Goal: Transaction & Acquisition: Book appointment/travel/reservation

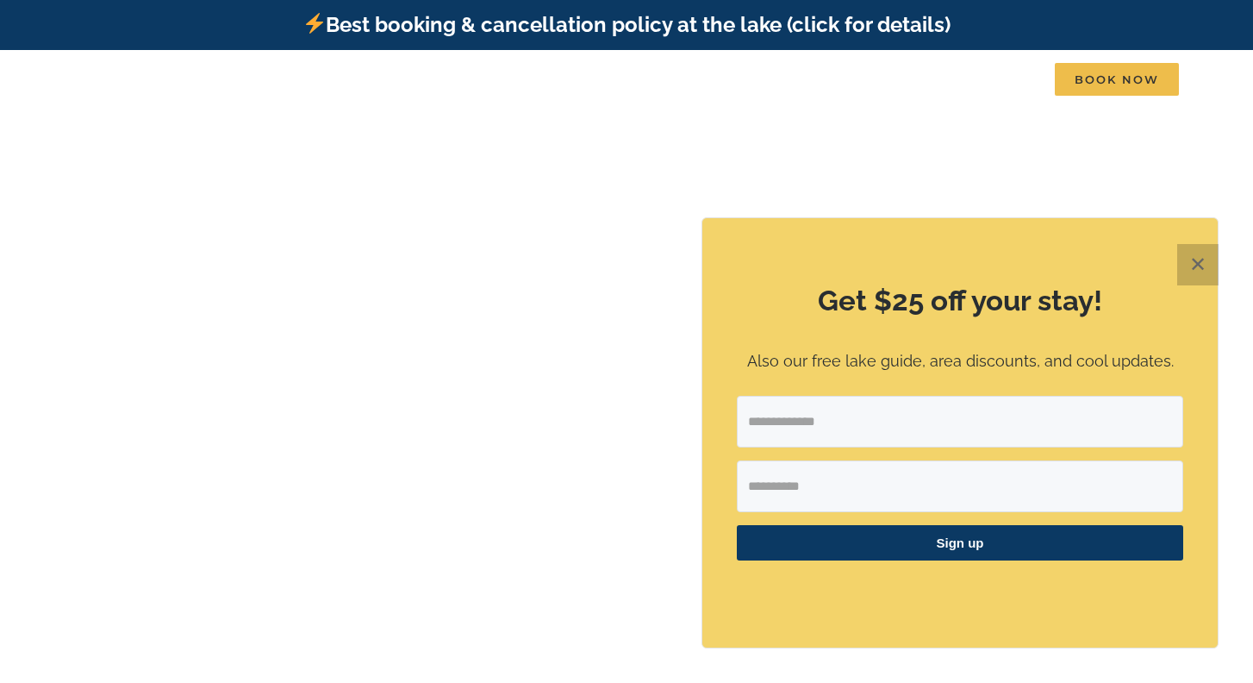
click at [1196, 269] on button "✕" at bounding box center [1197, 264] width 41 height 41
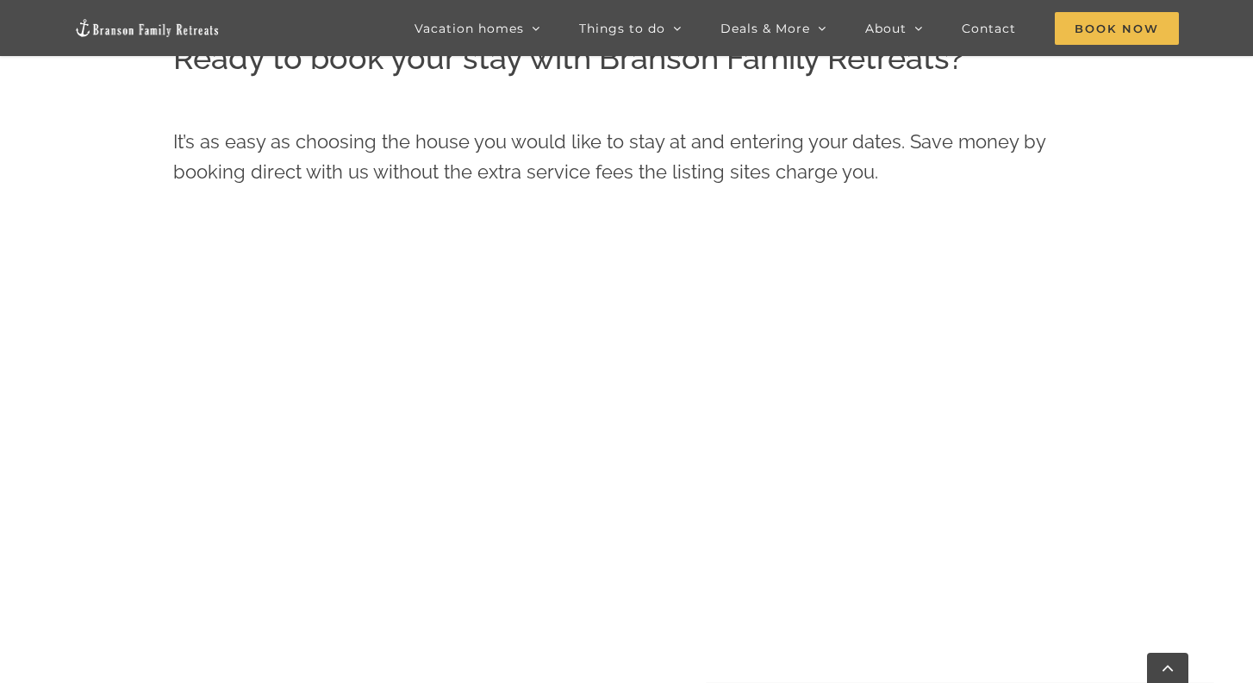
scroll to position [761, 0]
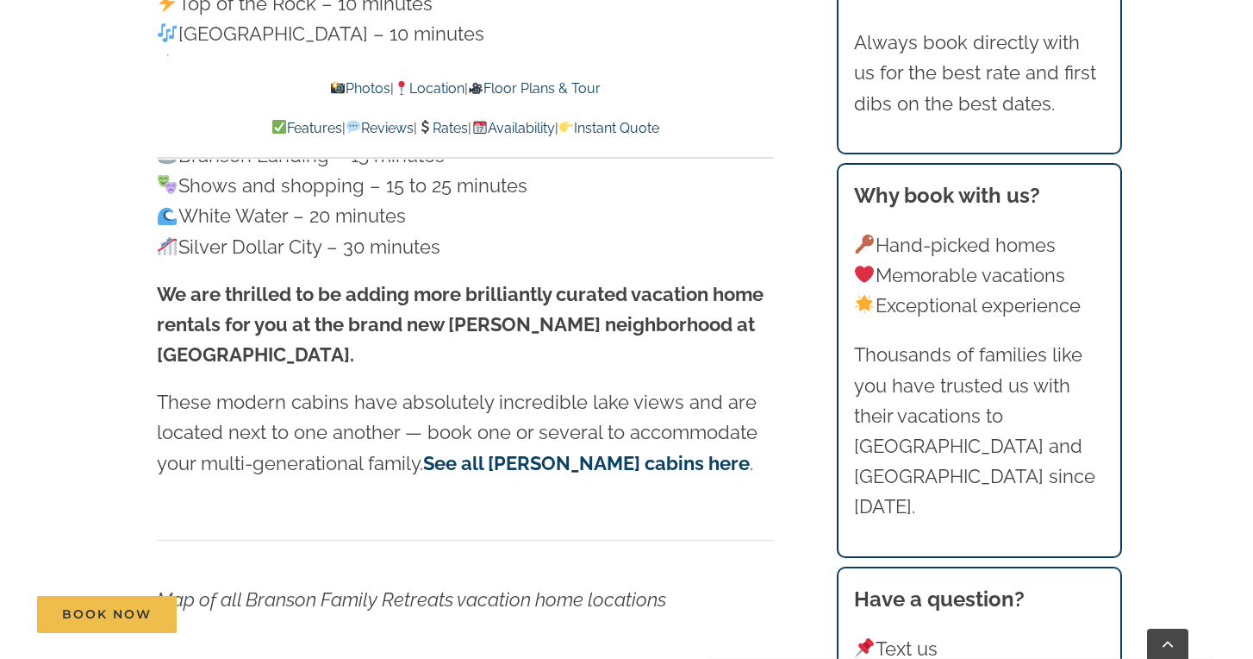
scroll to position [4943, 0]
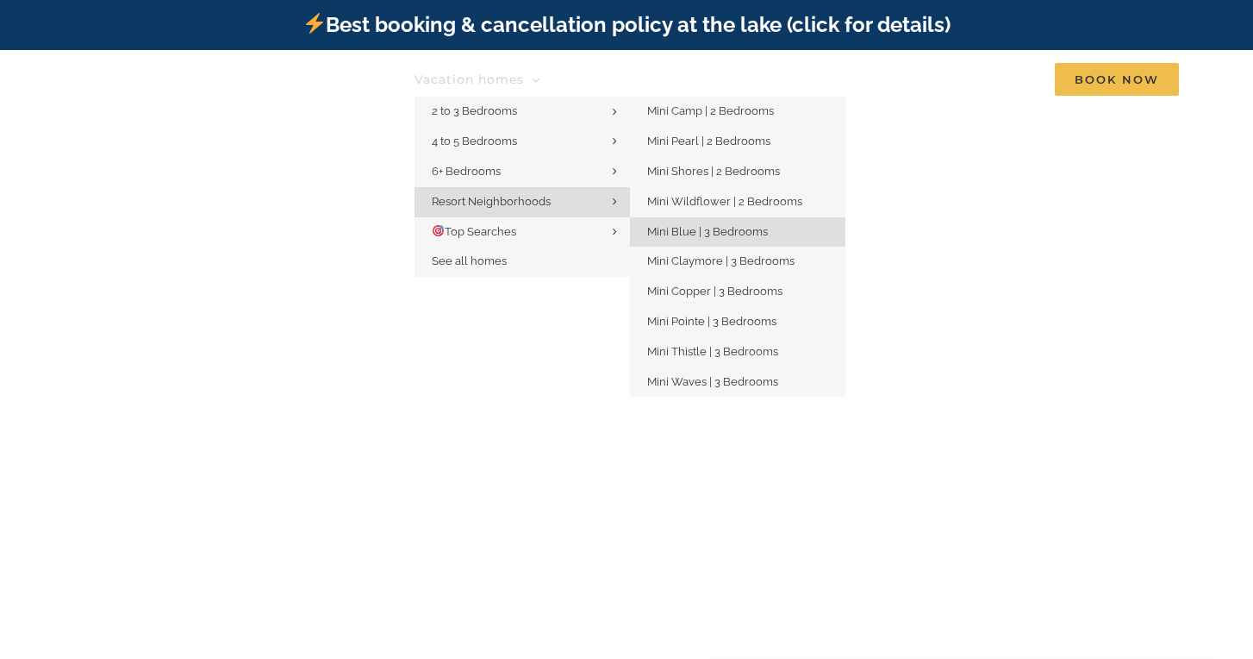
click at [671, 228] on span "Mini Blue | 3 Bedrooms" at bounding box center [707, 231] width 121 height 13
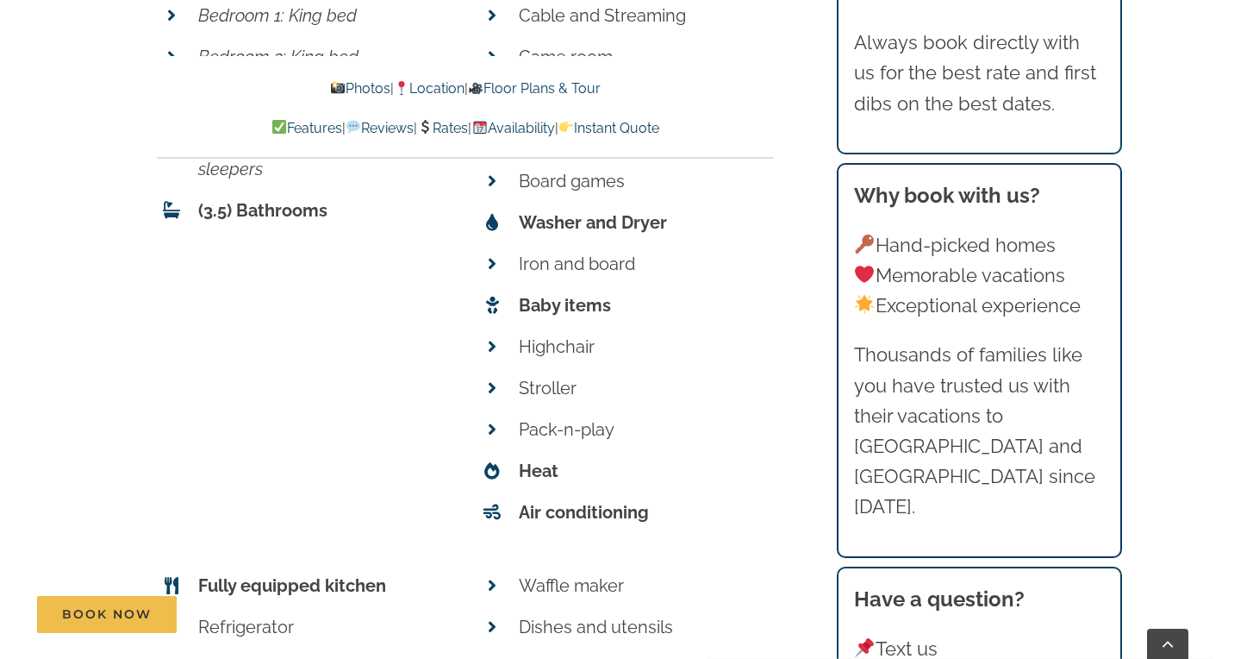
scroll to position [6514, 0]
click at [362, 86] on link "Photos" at bounding box center [359, 88] width 60 height 16
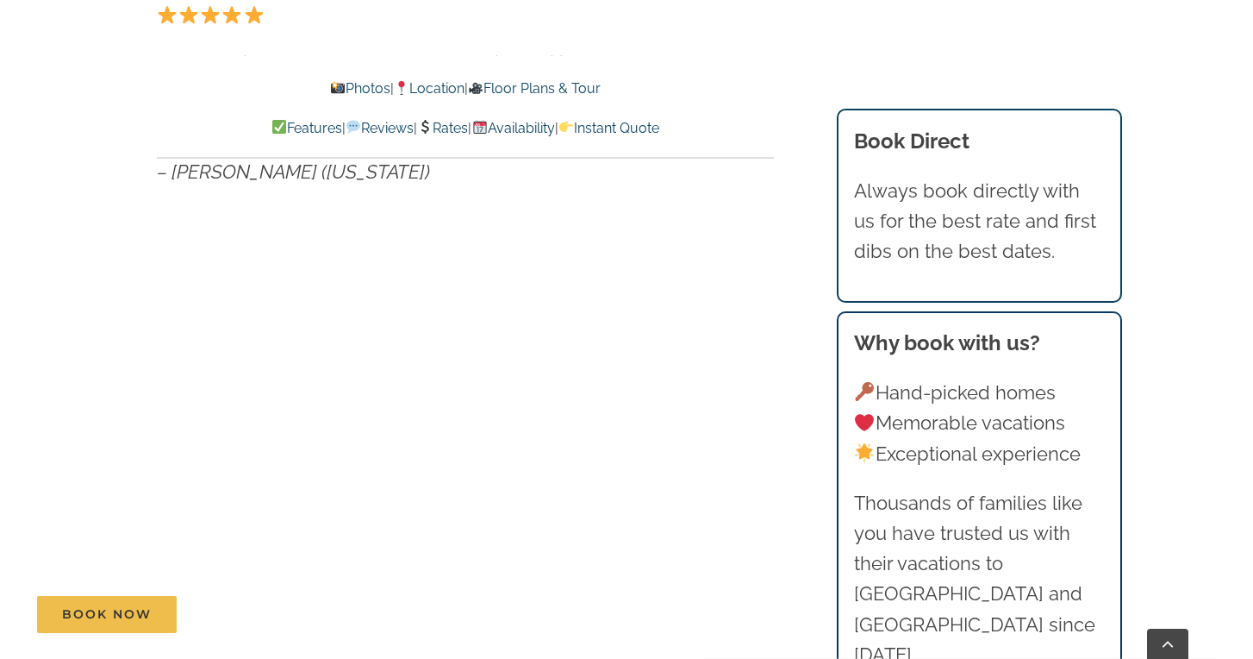
click at [345, 92] on link "Photos" at bounding box center [359, 88] width 60 height 16
click at [346, 90] on link "Photos" at bounding box center [359, 88] width 60 height 16
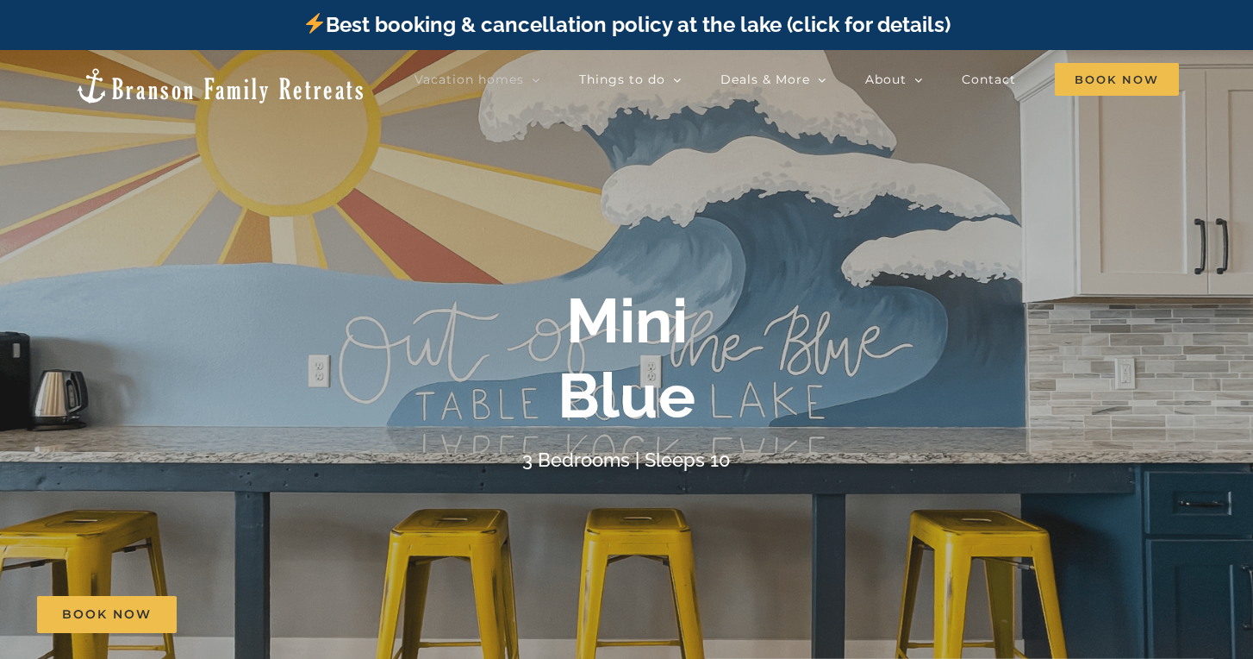
scroll to position [0, 0]
click at [871, 348] on div "Mini Blue" at bounding box center [627, 358] width 690 height 149
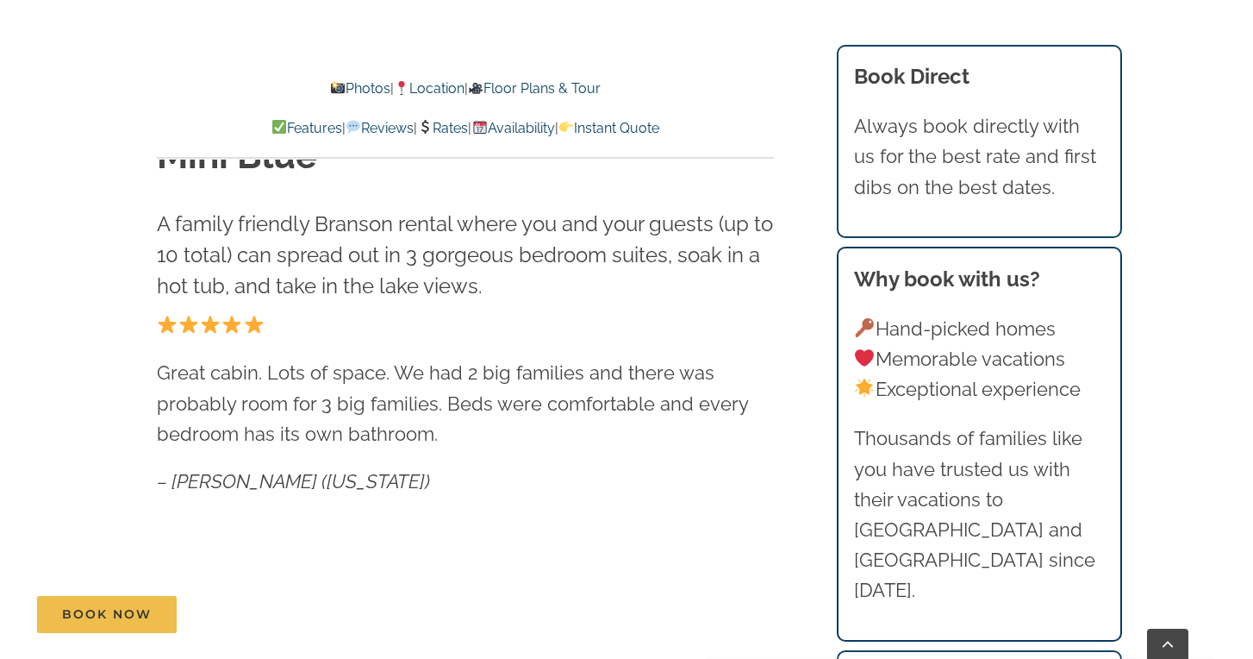
scroll to position [701, 0]
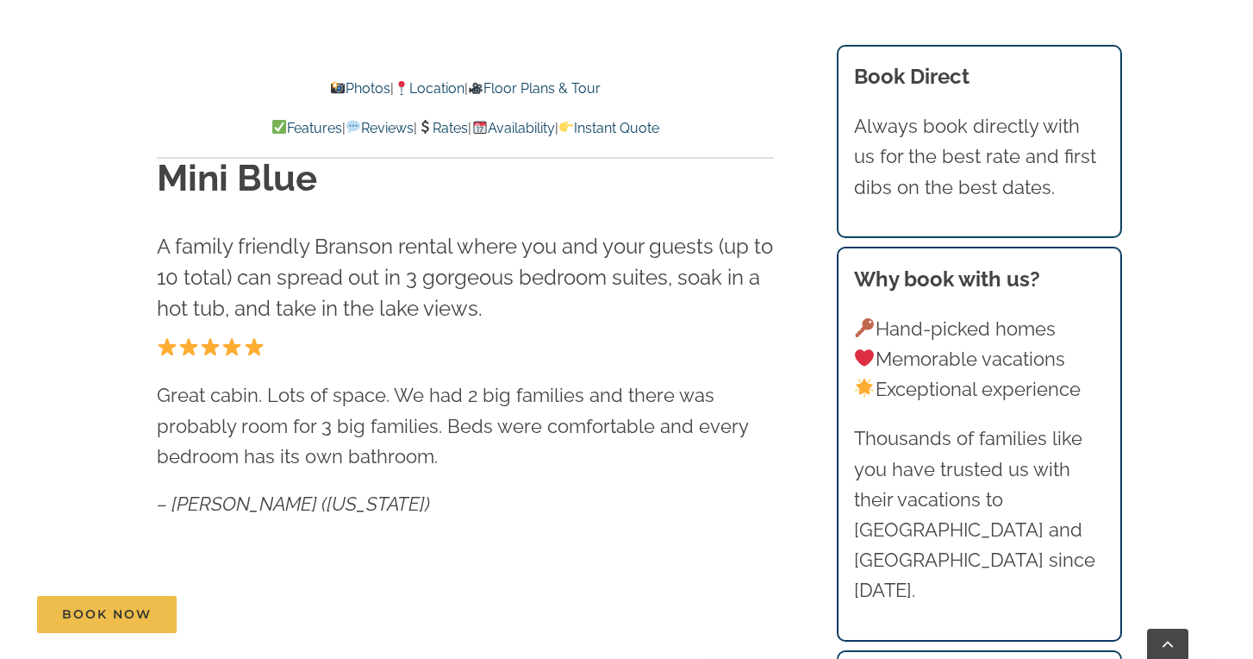
click at [335, 86] on link "Photos" at bounding box center [359, 88] width 60 height 16
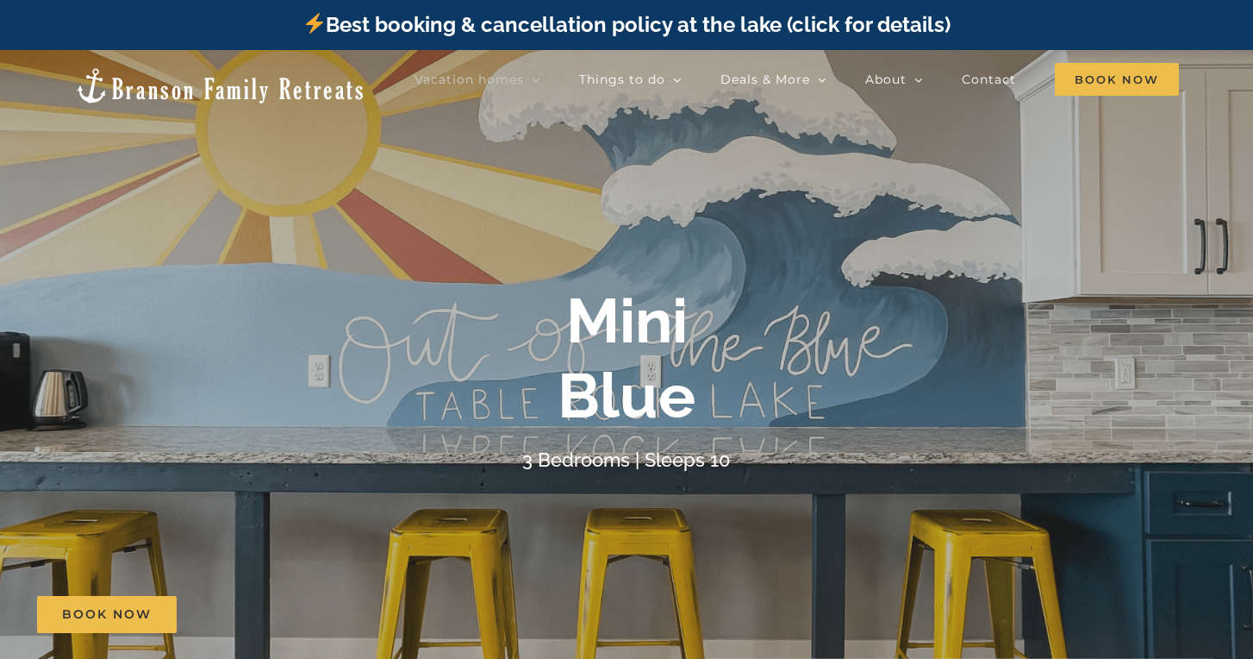
scroll to position [0, 0]
click at [589, 371] on b "Mini Blue" at bounding box center [627, 357] width 138 height 147
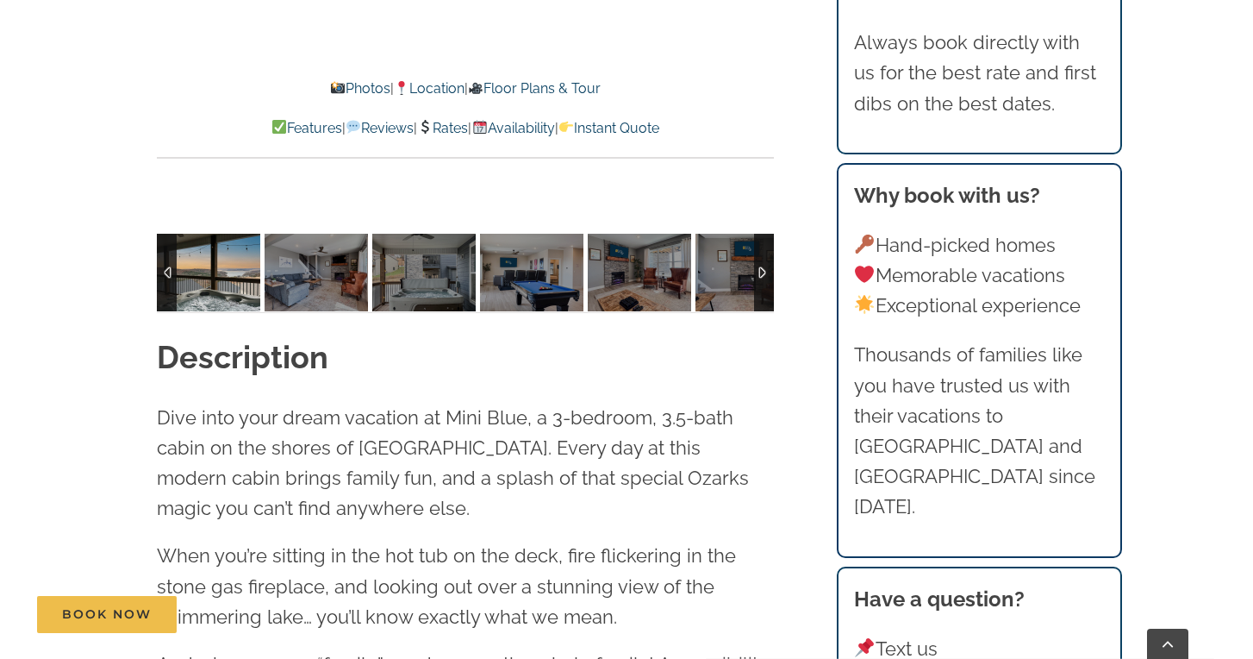
scroll to position [1552, 0]
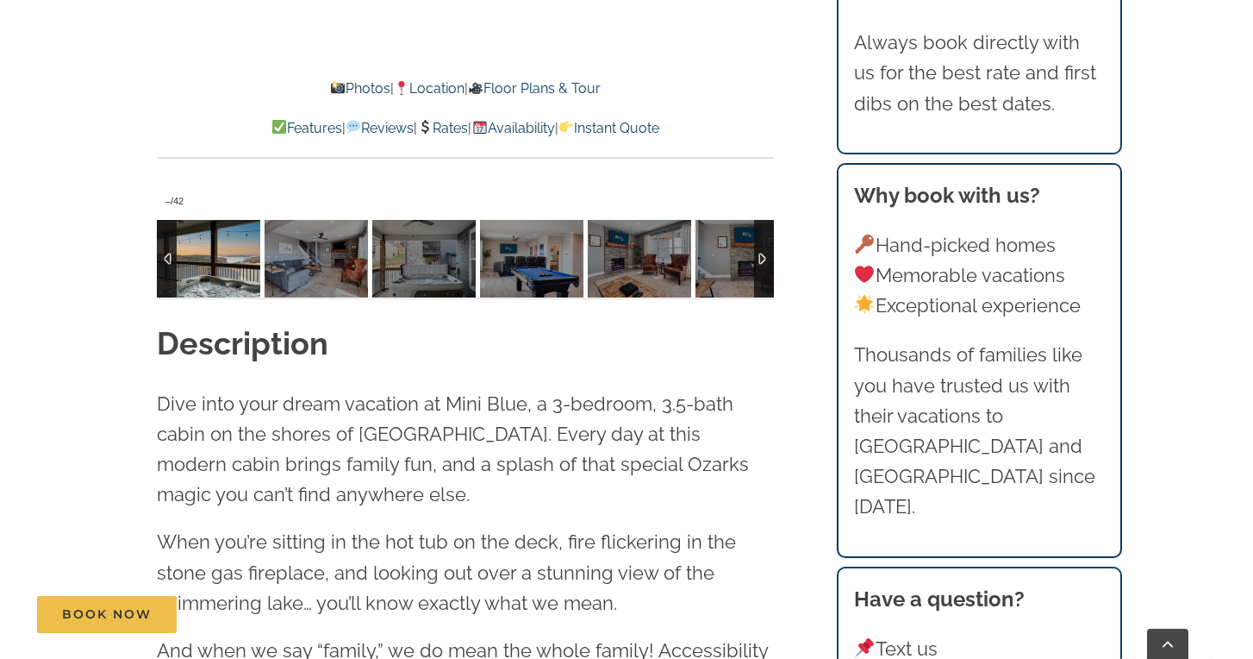
click at [239, 248] on img at bounding box center [208, 259] width 103 height 78
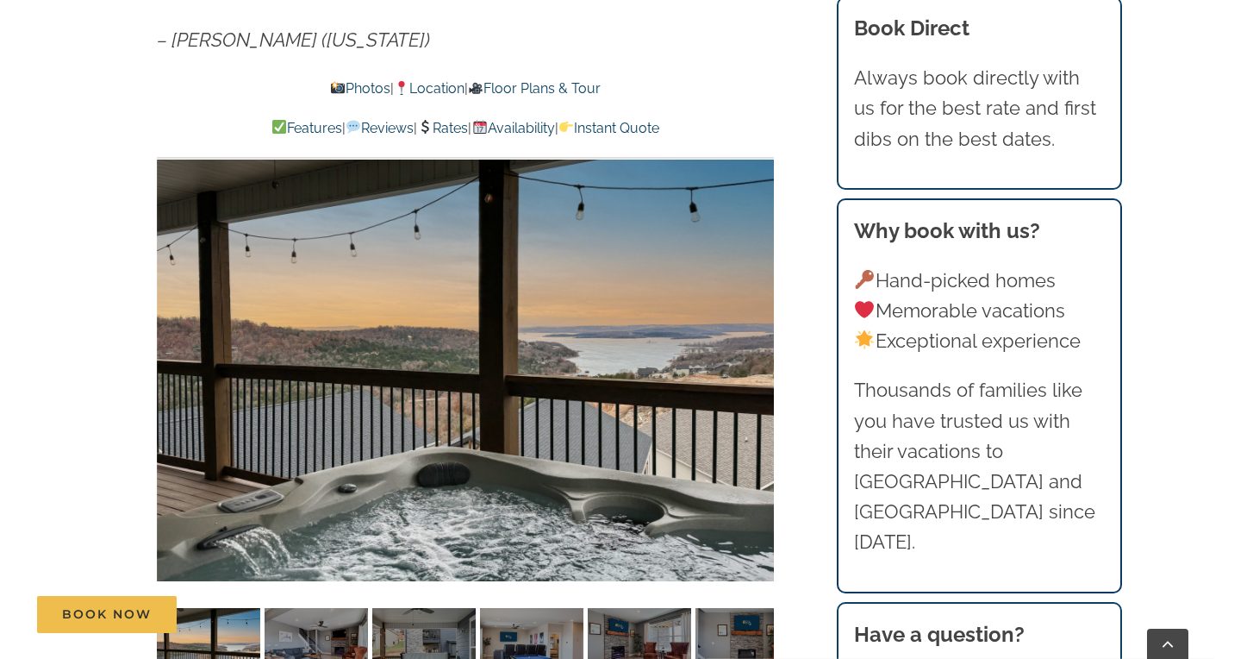
scroll to position [1121, 0]
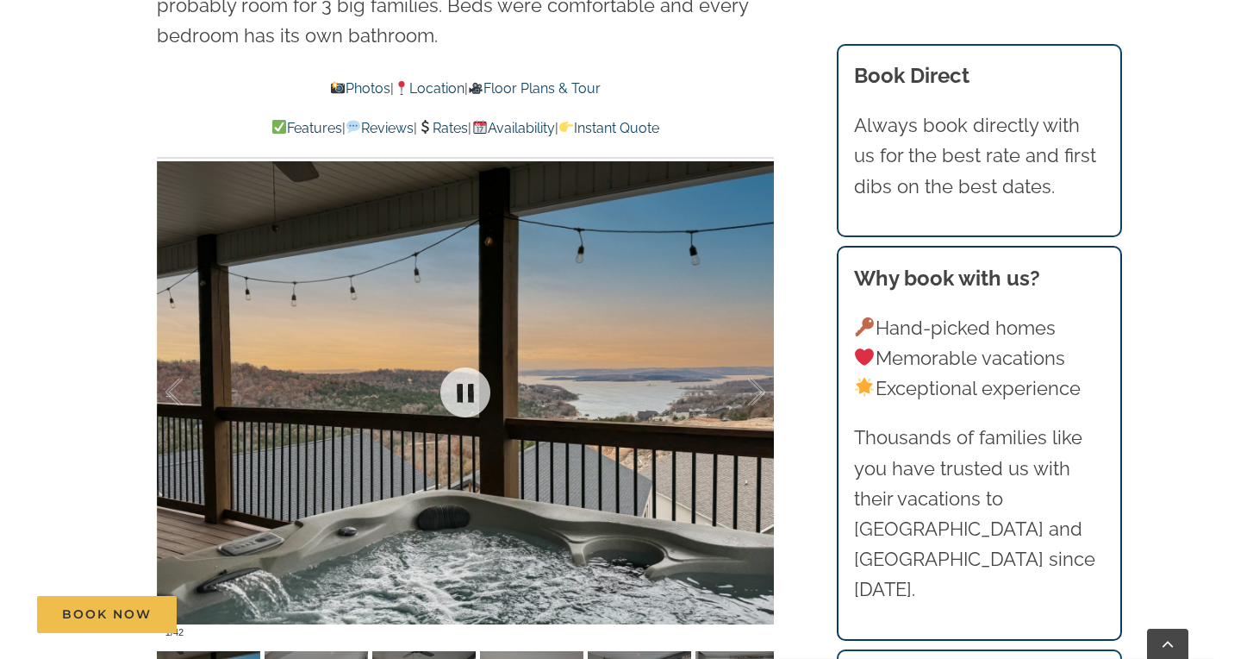
click at [271, 288] on div at bounding box center [465, 392] width 617 height 507
click at [273, 353] on div at bounding box center [465, 392] width 617 height 507
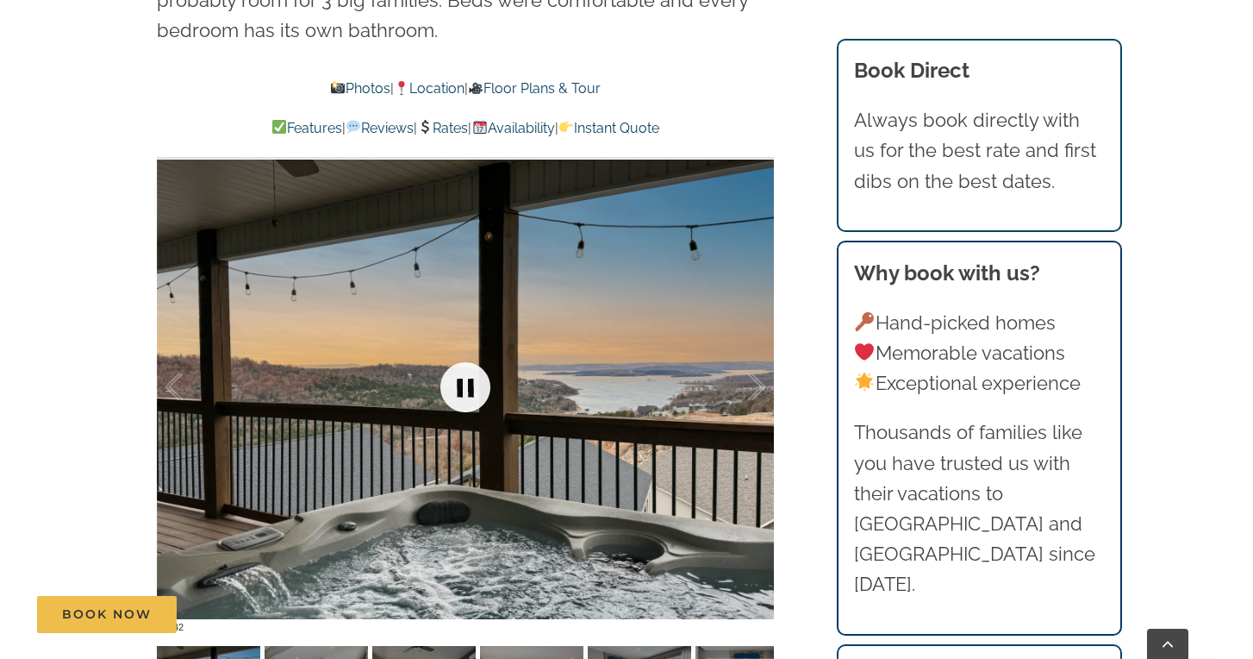
click at [458, 402] on link at bounding box center [465, 387] width 69 height 69
click at [467, 389] on link at bounding box center [465, 387] width 69 height 69
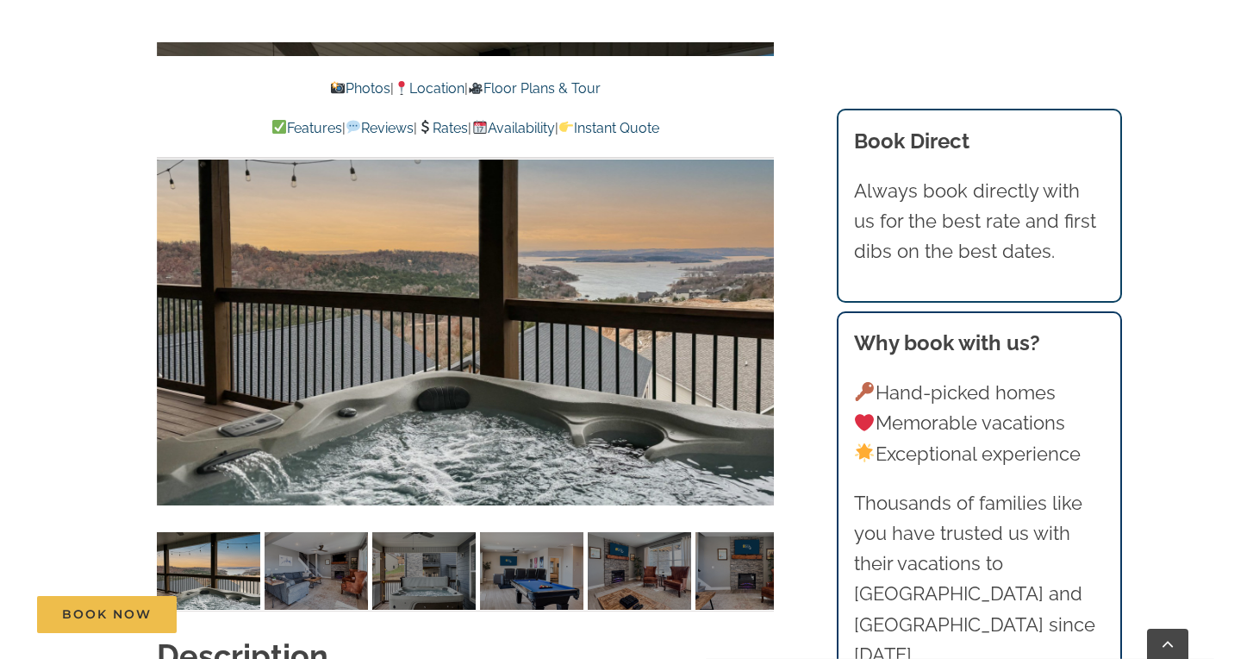
scroll to position [1227, 0]
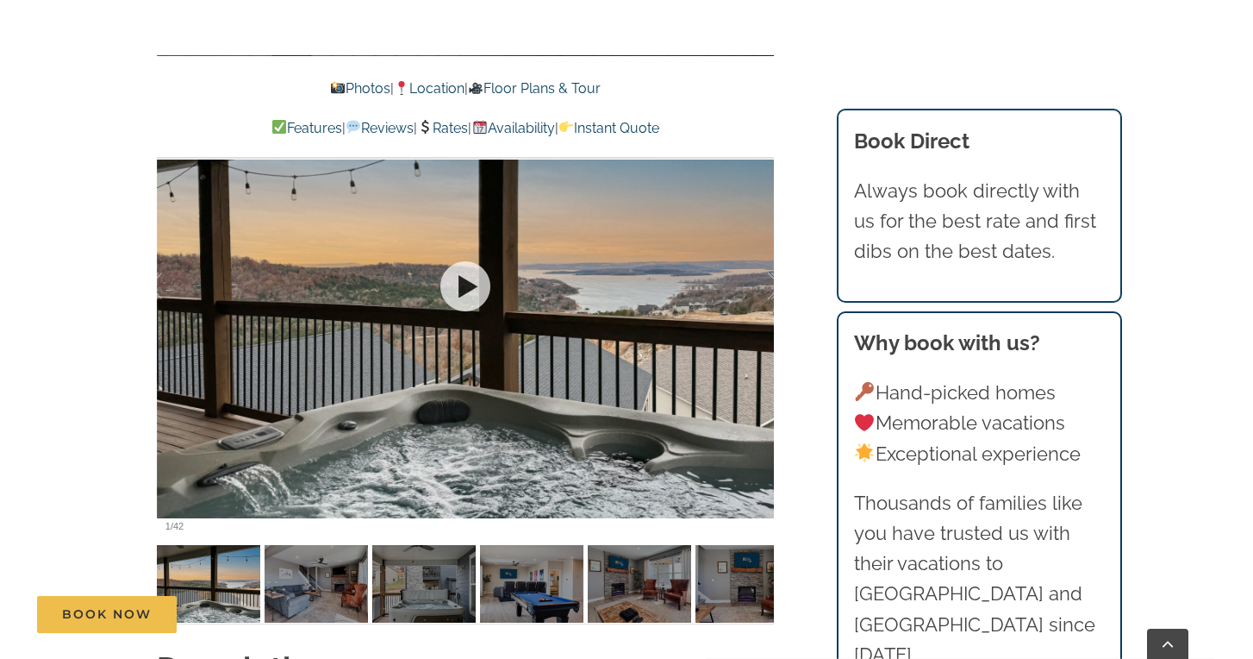
click at [424, 413] on div at bounding box center [465, 286] width 617 height 507
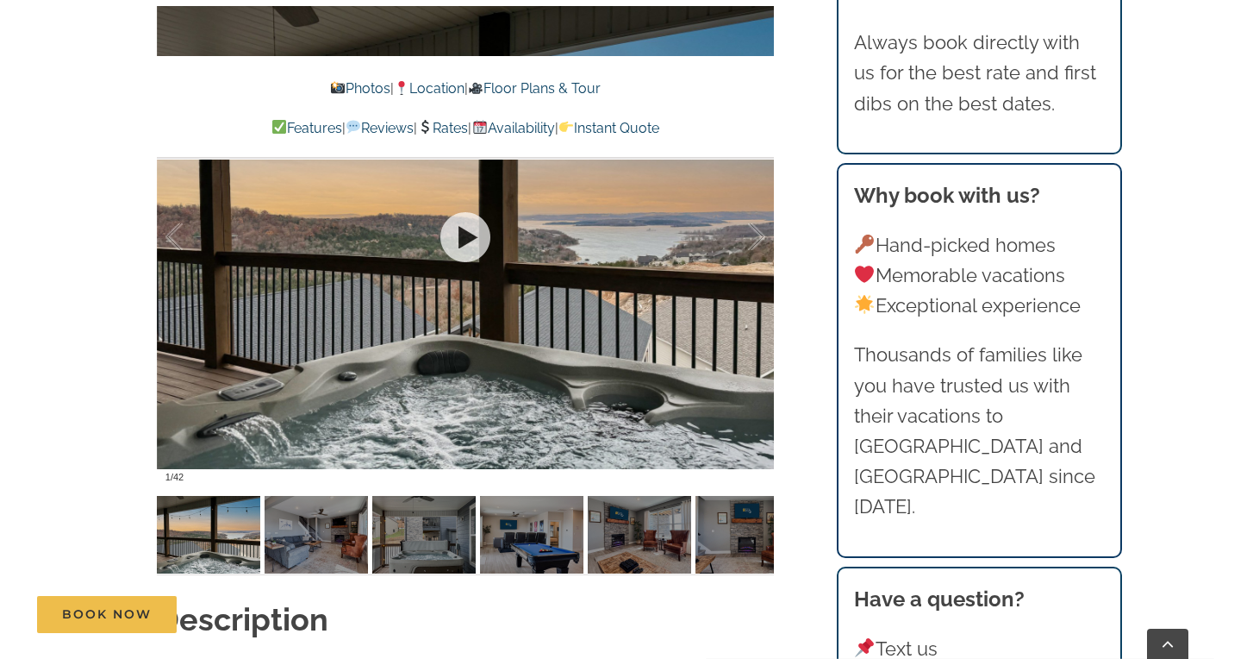
scroll to position [1377, 0]
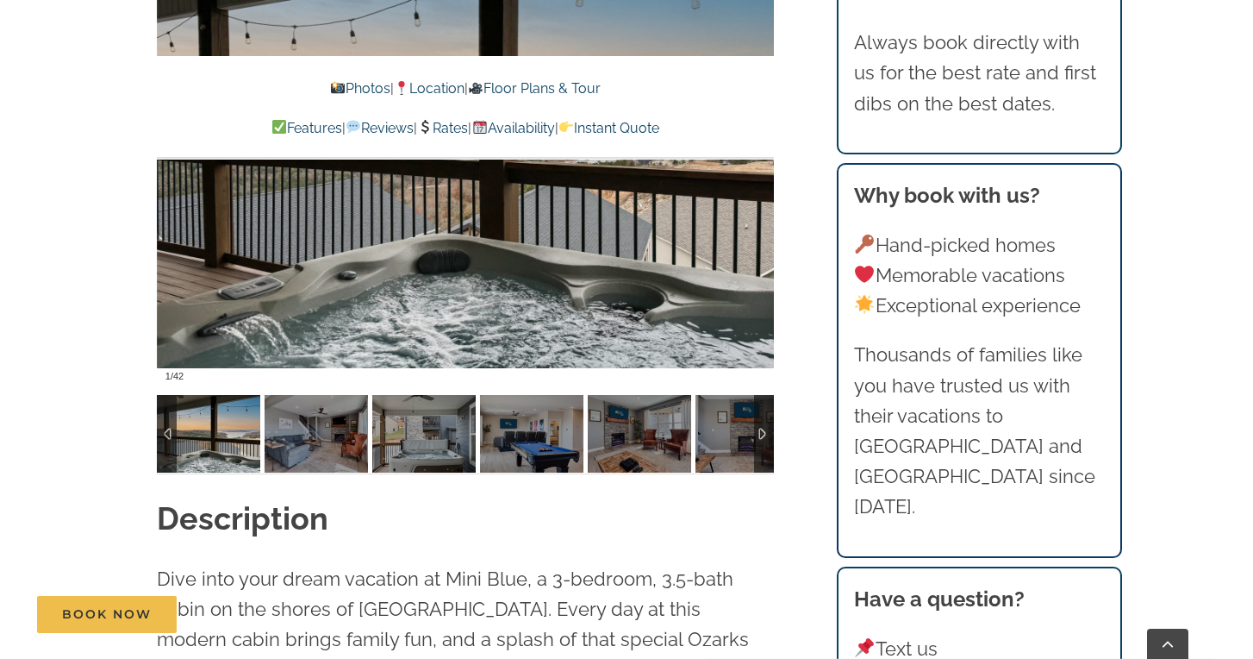
click at [324, 449] on img at bounding box center [316, 434] width 103 height 78
click at [222, 434] on img at bounding box center [208, 434] width 103 height 78
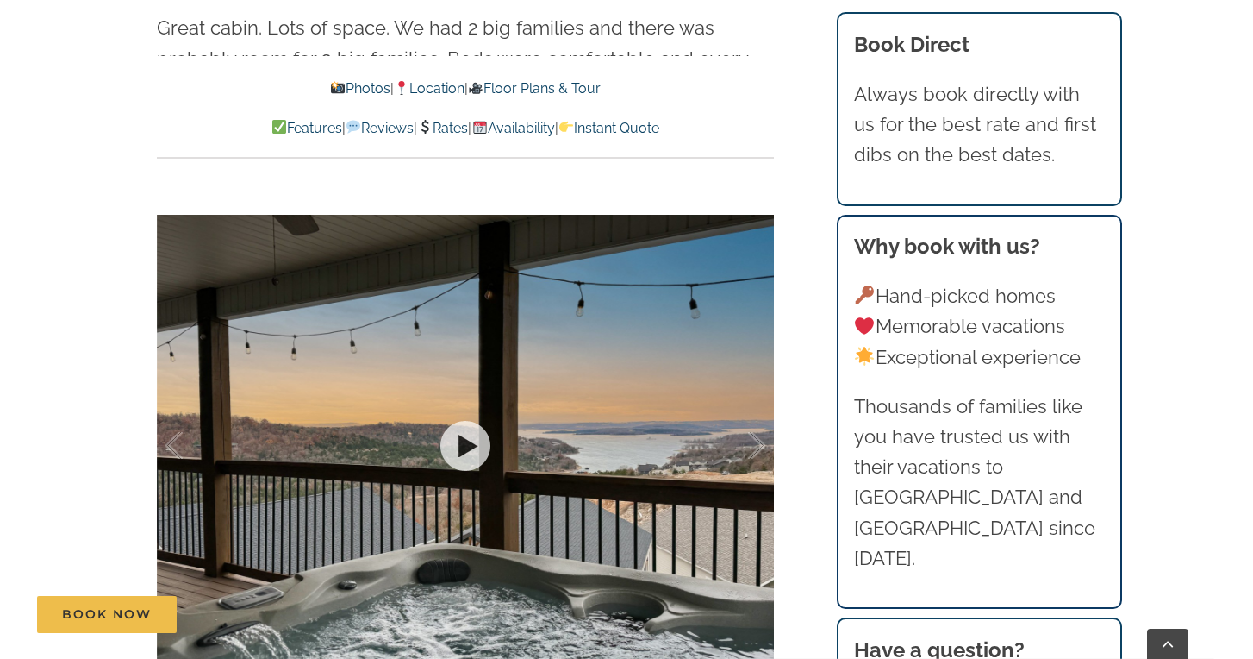
scroll to position [1074, 0]
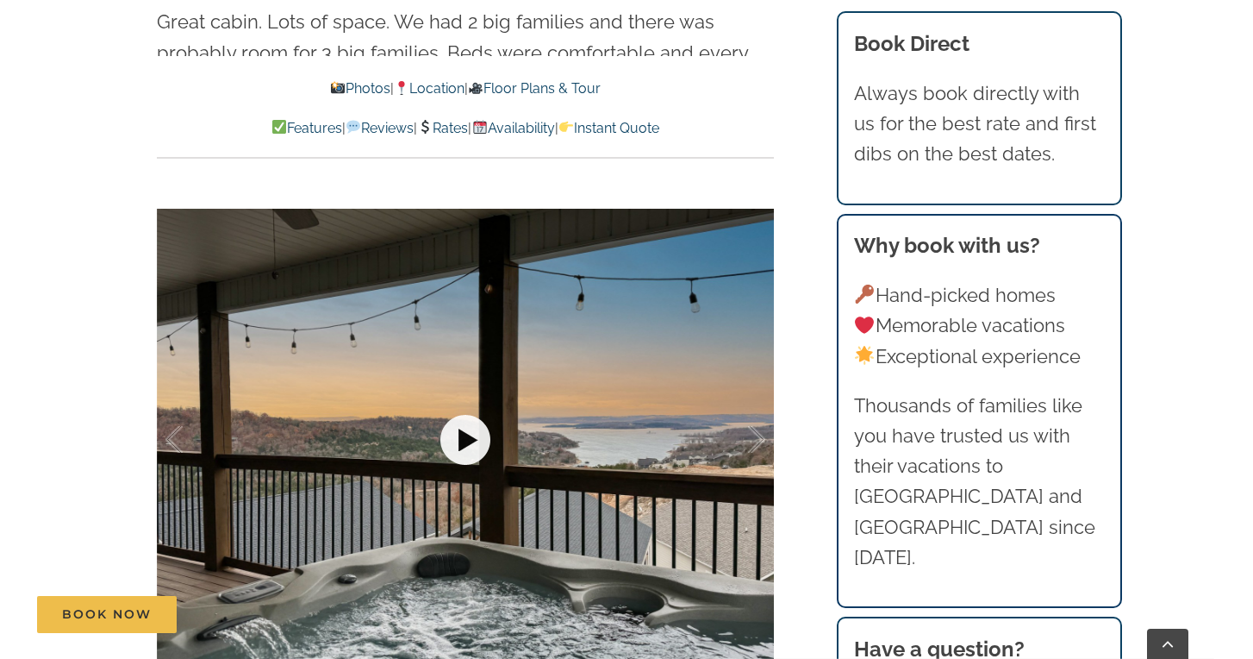
click at [467, 439] on link at bounding box center [465, 439] width 69 height 69
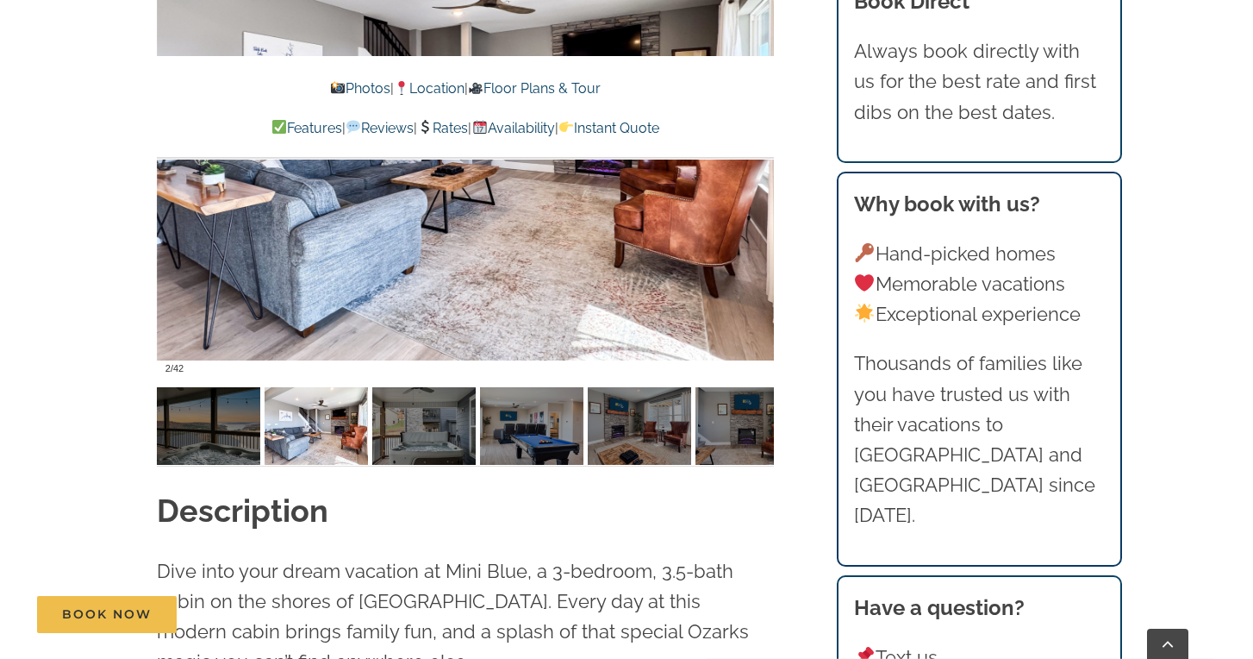
scroll to position [1383, 0]
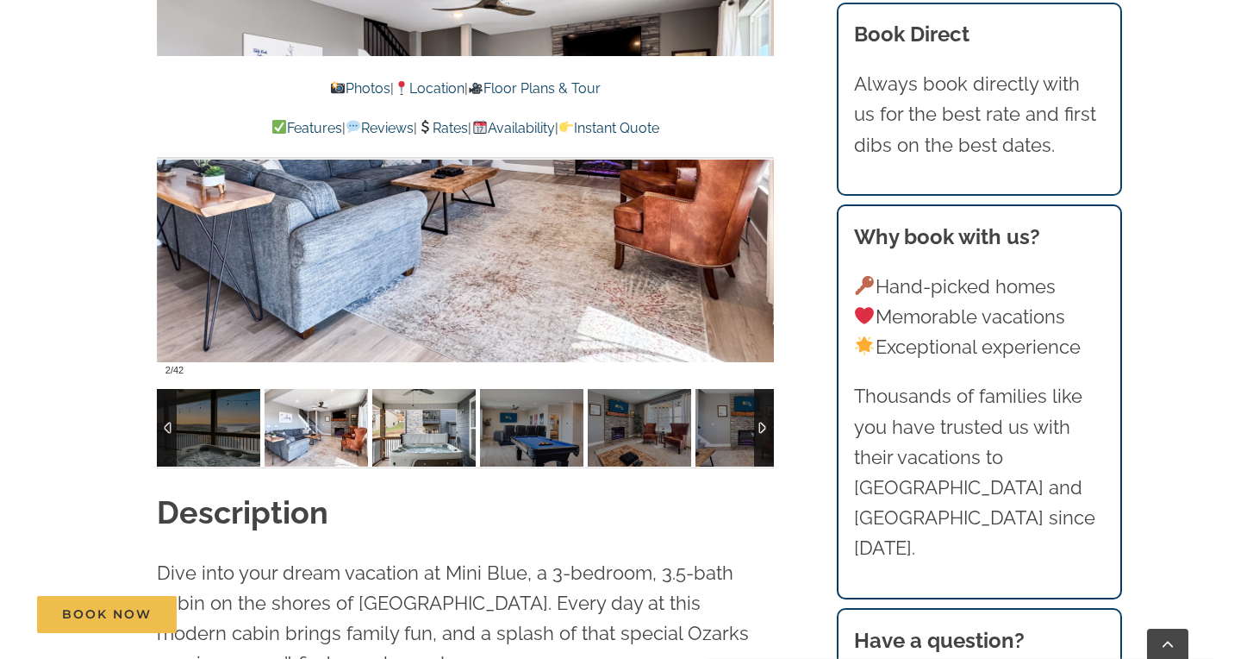
click at [439, 440] on img at bounding box center [423, 428] width 103 height 78
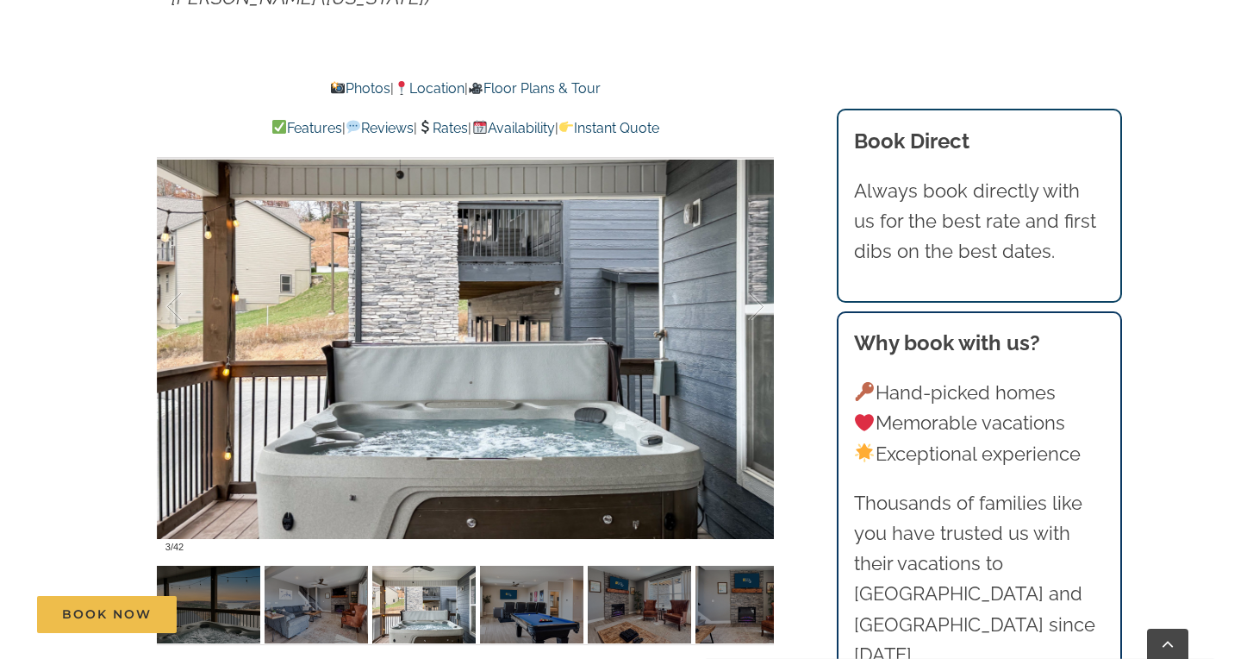
scroll to position [1186, 0]
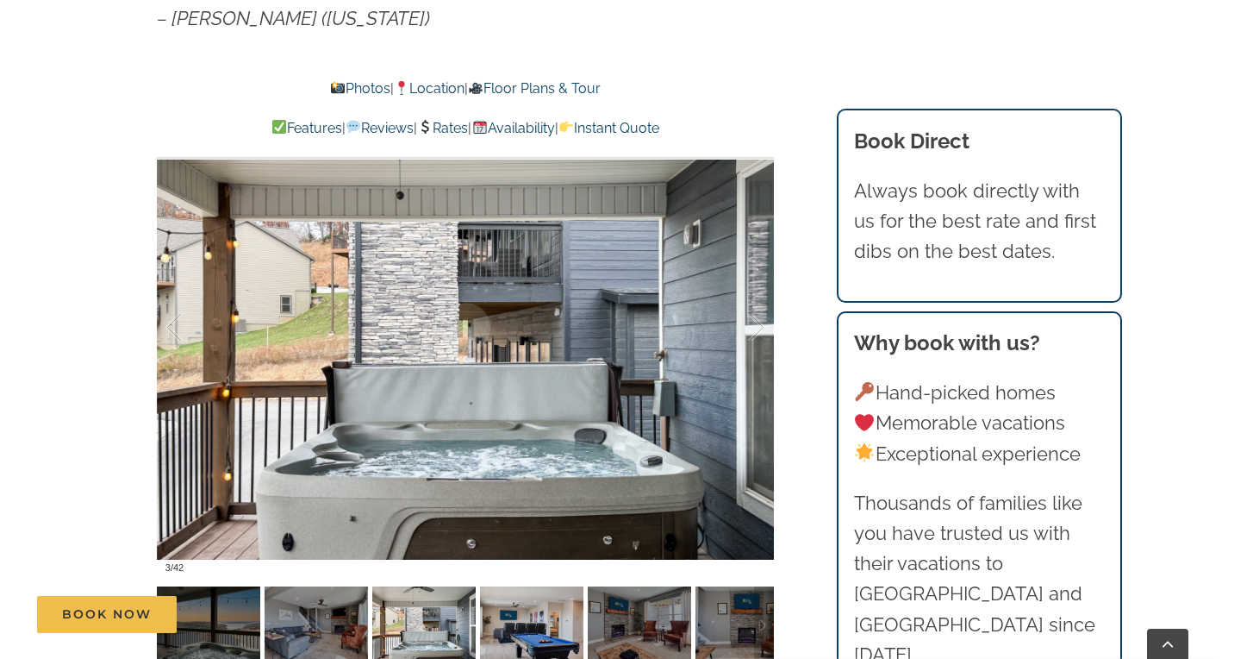
click at [527, 609] on div "Book Now" at bounding box center [639, 614] width 1205 height 37
click at [518, 610] on div "Book Now" at bounding box center [639, 614] width 1205 height 37
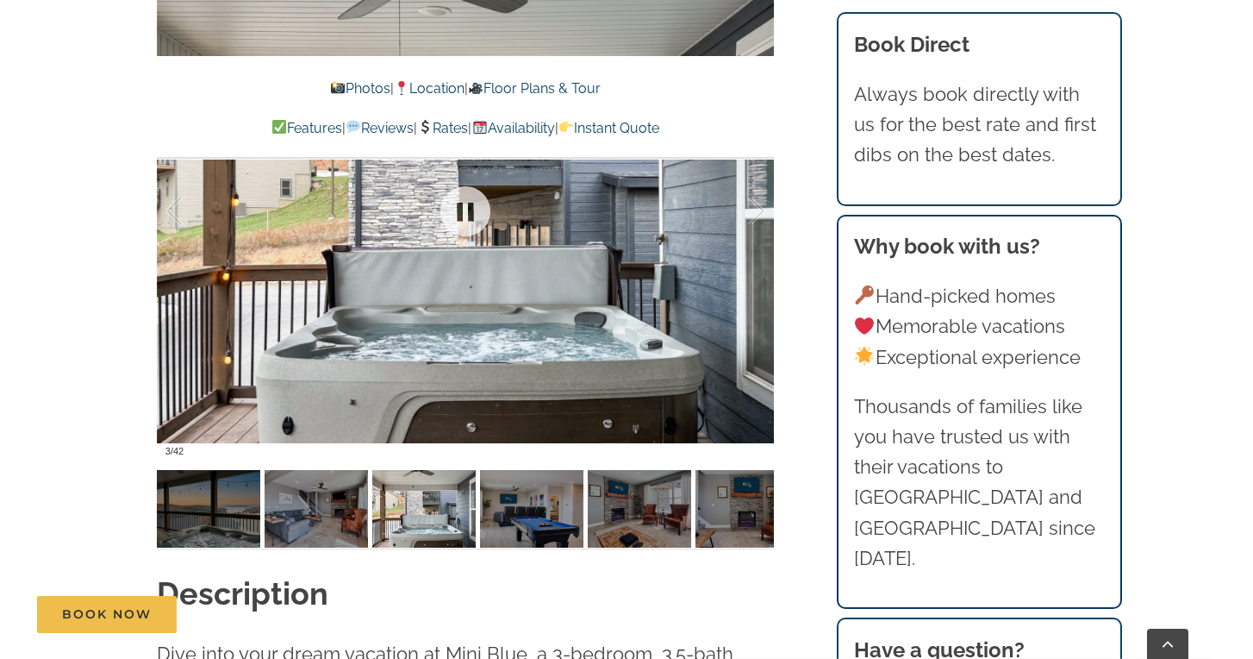
scroll to position [1322, 0]
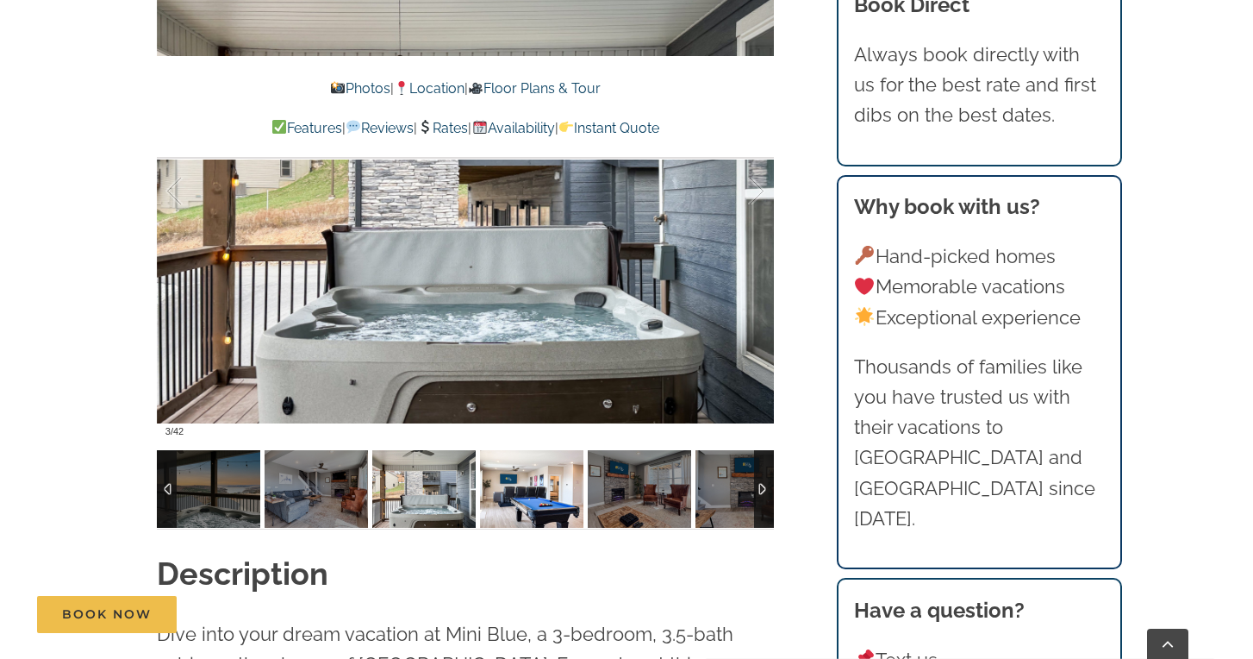
click at [551, 496] on img at bounding box center [531, 489] width 103 height 78
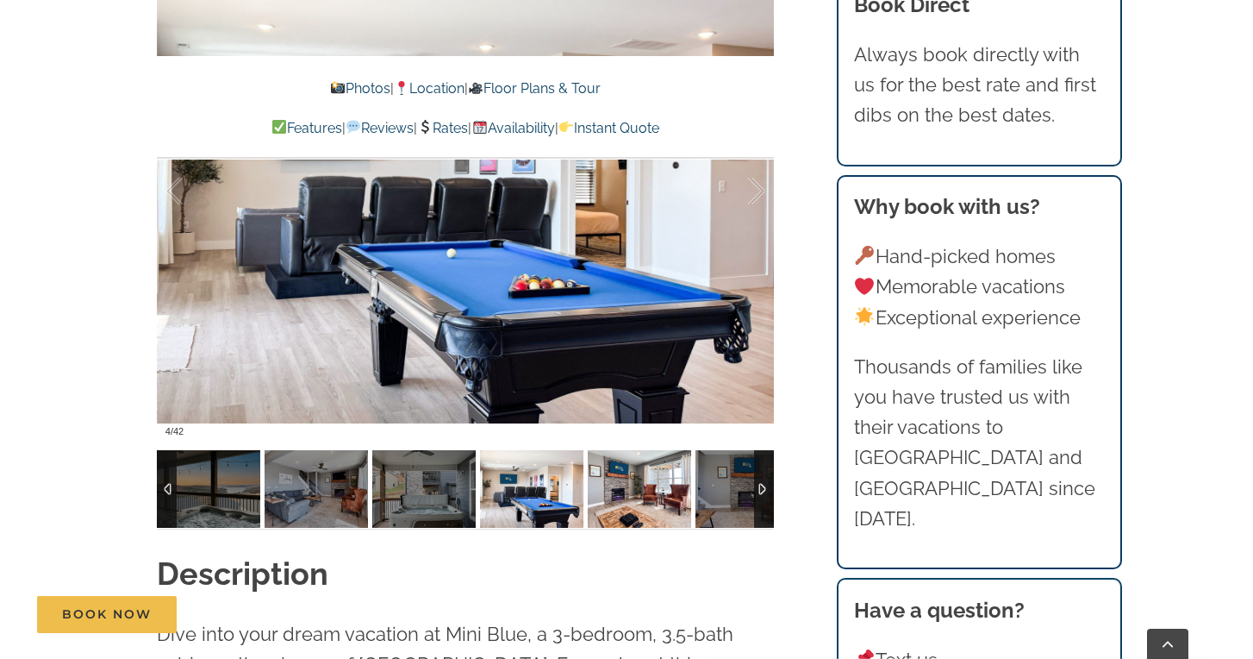
click at [625, 505] on img at bounding box center [639, 489] width 103 height 78
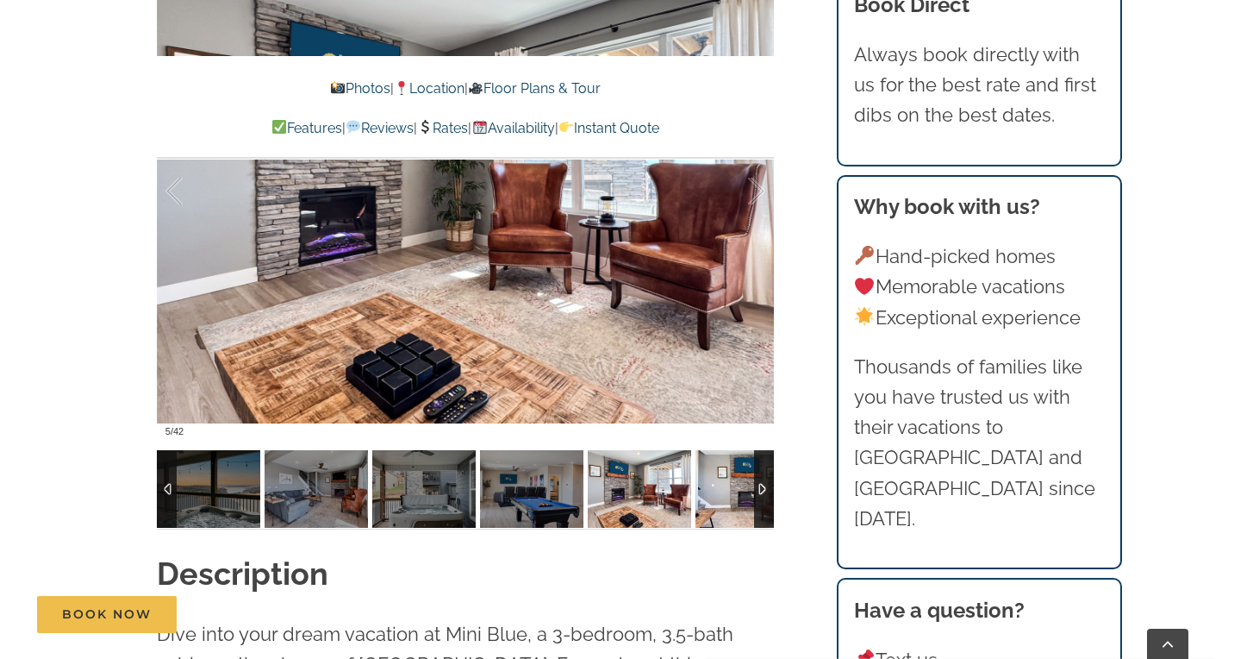
click at [723, 493] on img at bounding box center [747, 489] width 103 height 78
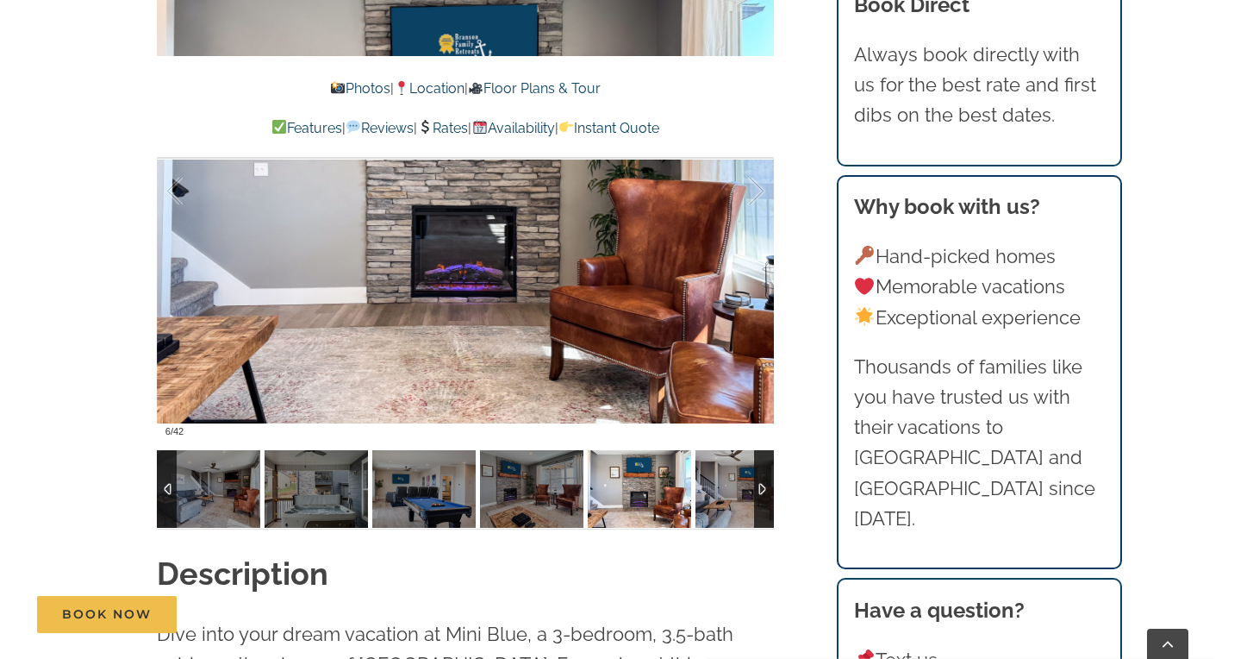
click at [735, 500] on img at bounding box center [747, 489] width 103 height 78
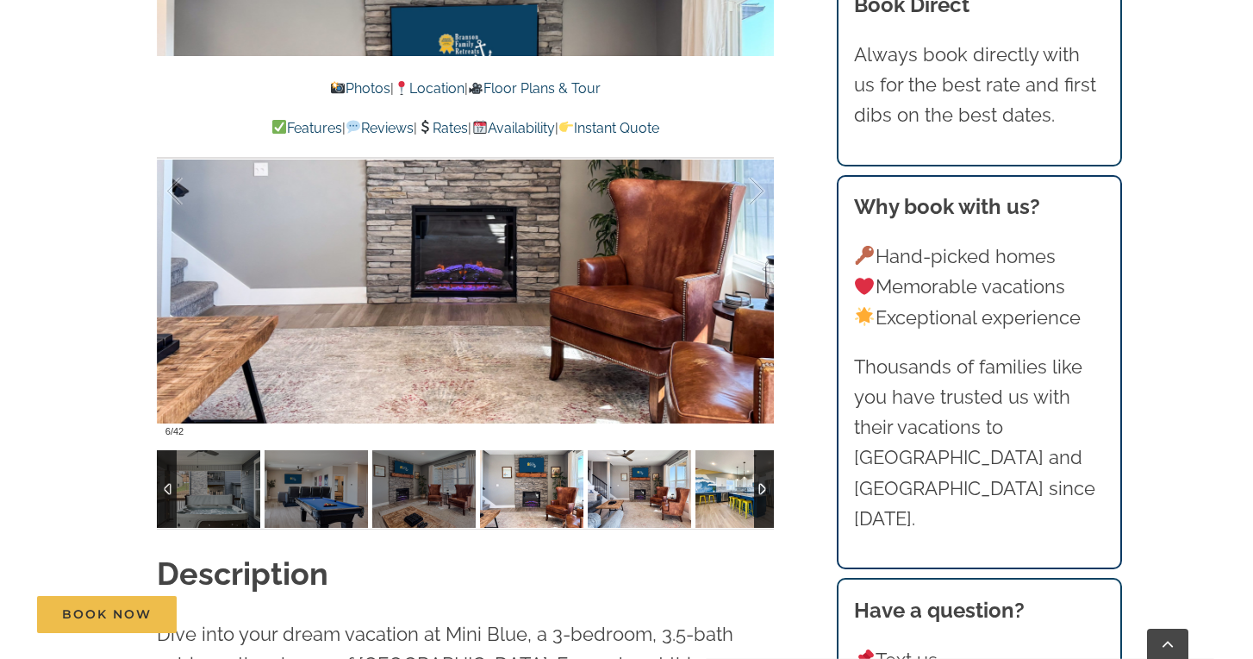
click at [735, 500] on img at bounding box center [747, 489] width 103 height 78
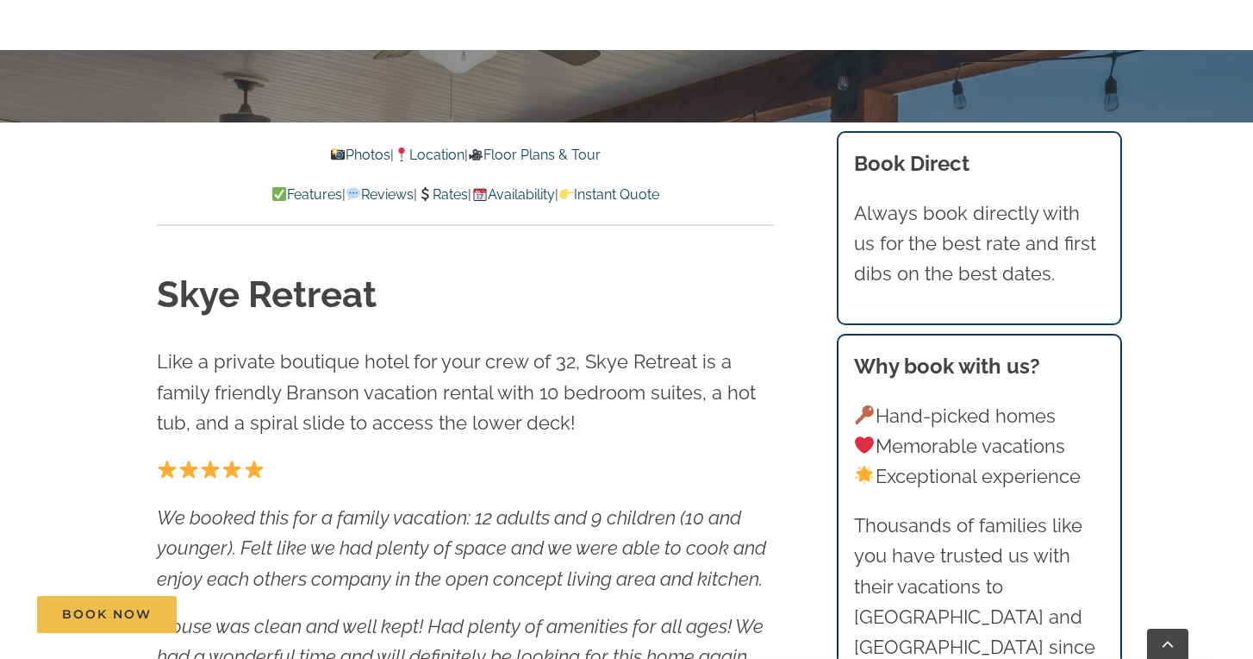
scroll to position [587, 0]
